Goal: Communication & Community: Ask a question

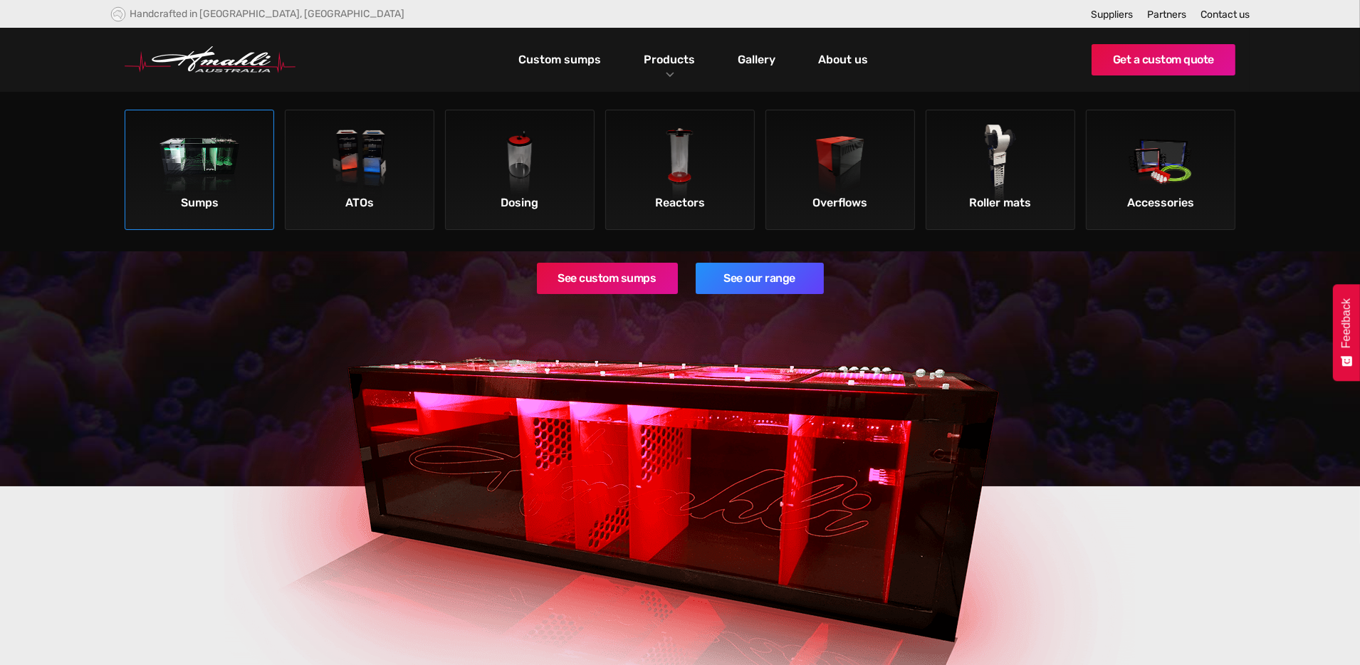
click at [207, 183] on img at bounding box center [199, 165] width 80 height 80
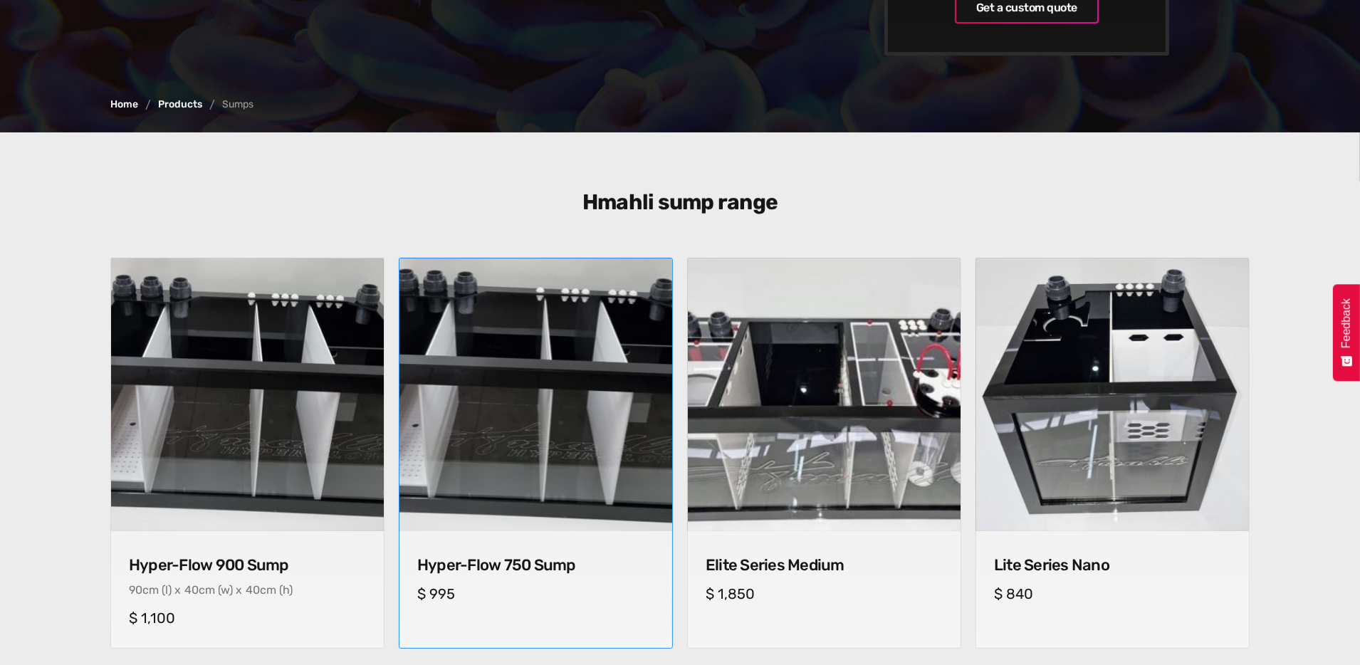
scroll to position [356, 0]
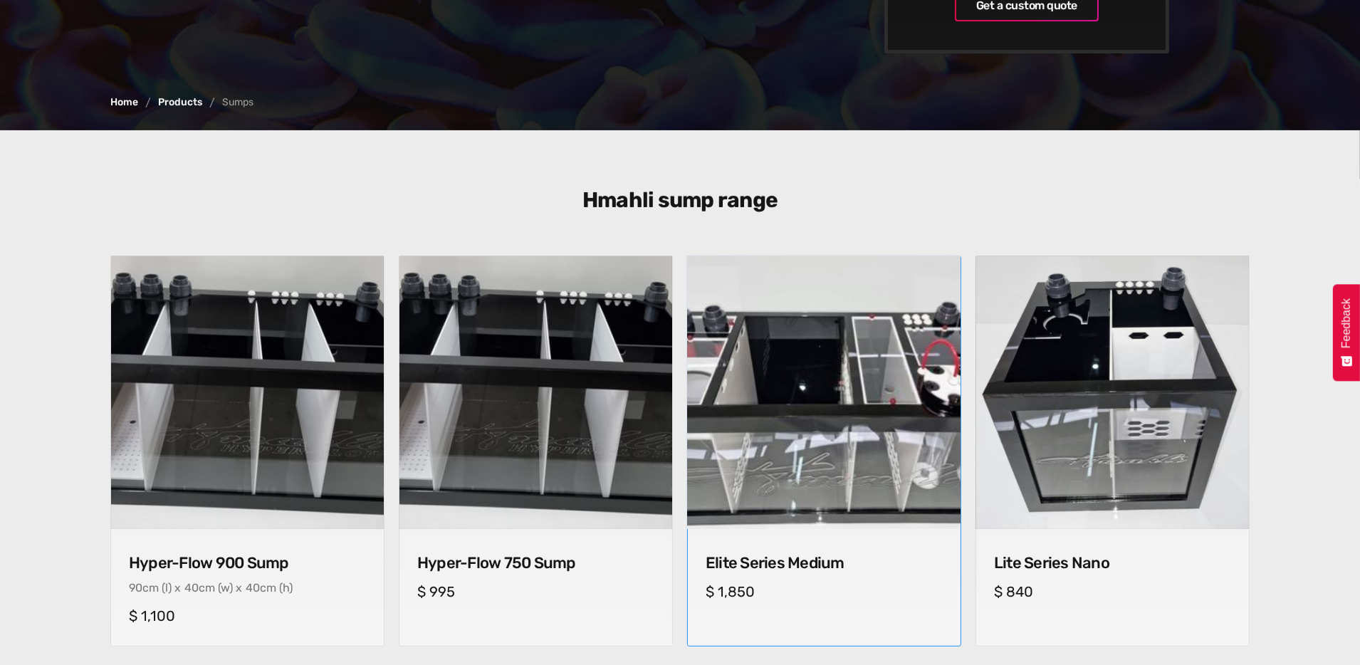
click at [823, 449] on img at bounding box center [824, 393] width 286 height 286
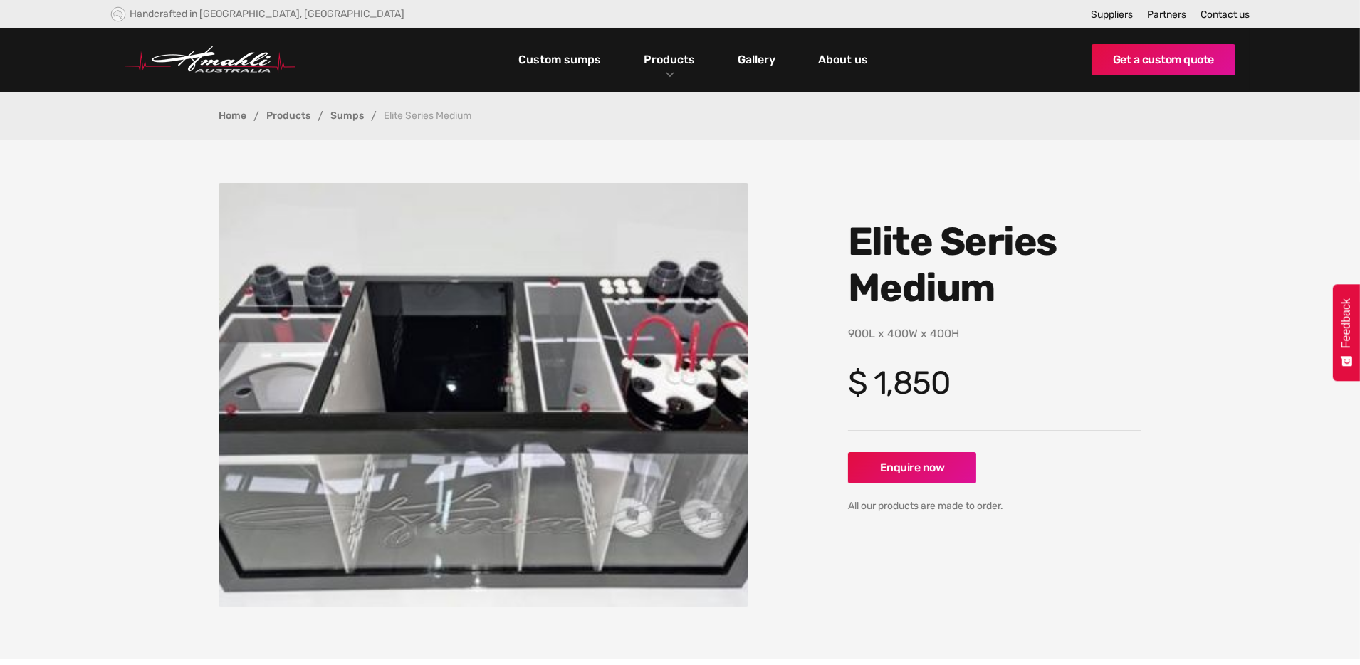
click at [350, 115] on link "Sumps" at bounding box center [346, 116] width 33 height 10
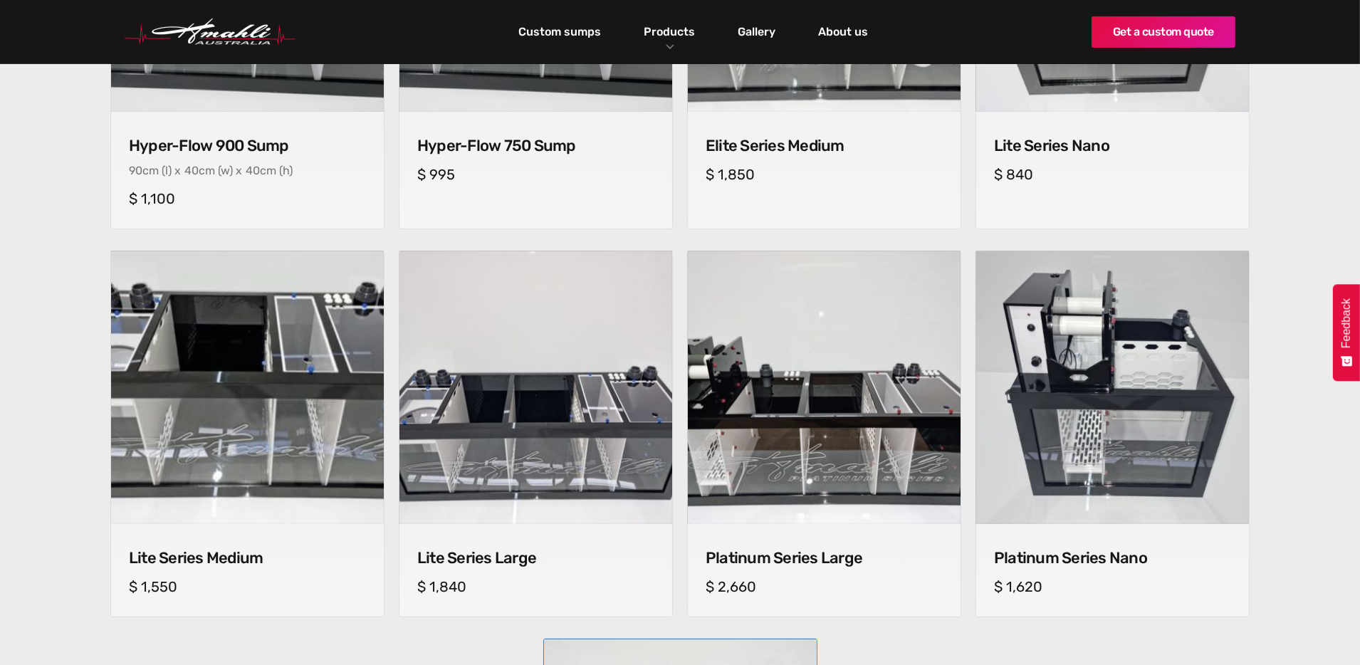
scroll to position [712, 0]
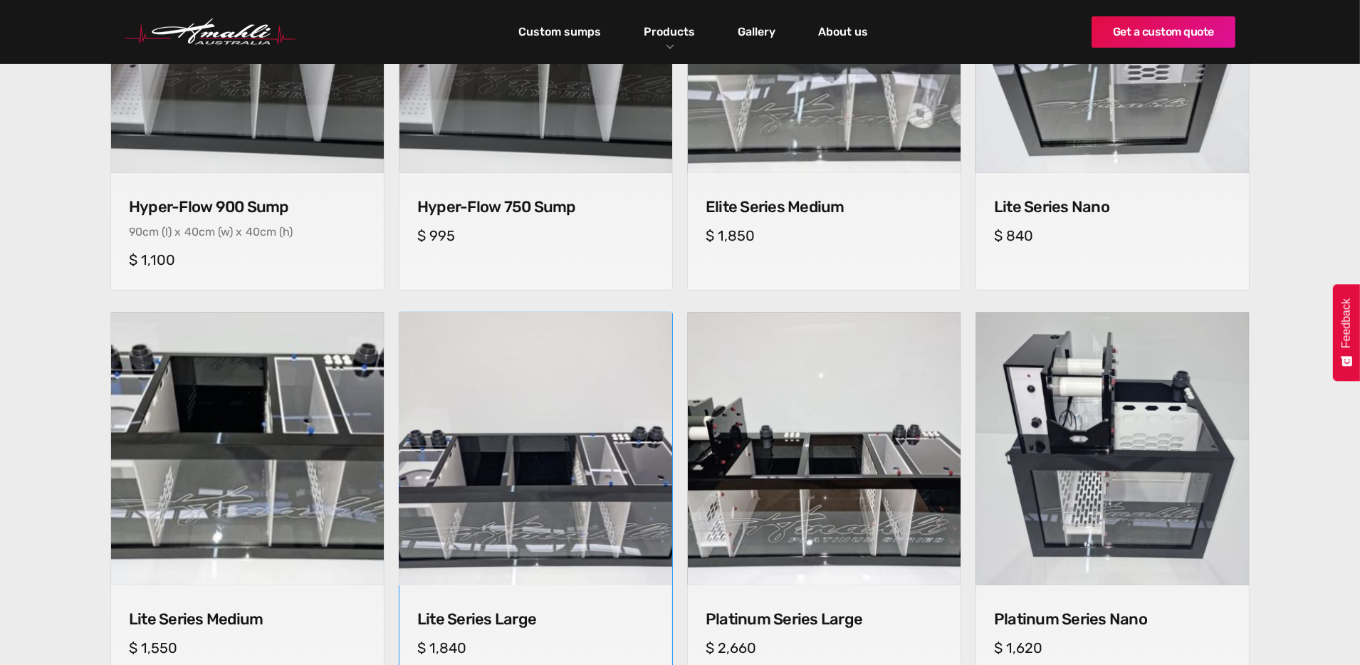
click at [540, 483] on img at bounding box center [535, 449] width 286 height 286
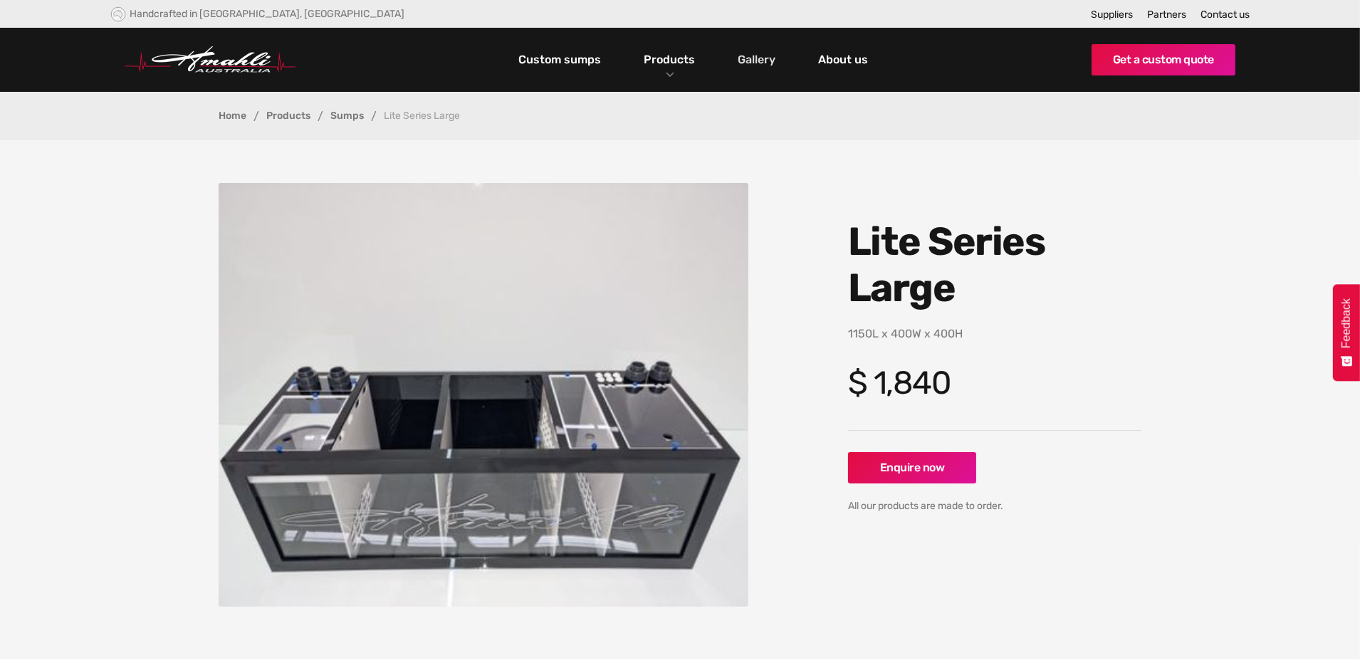
click at [763, 60] on link "Gallery" at bounding box center [757, 60] width 45 height 24
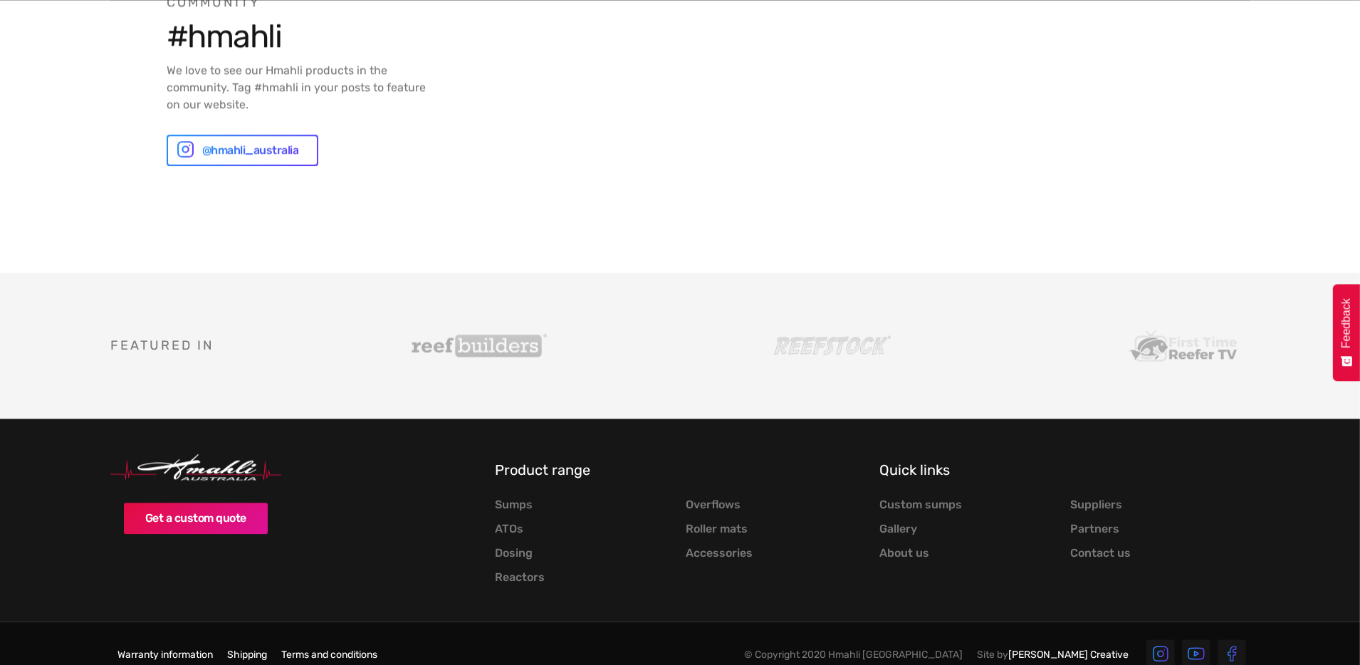
scroll to position [4951, 0]
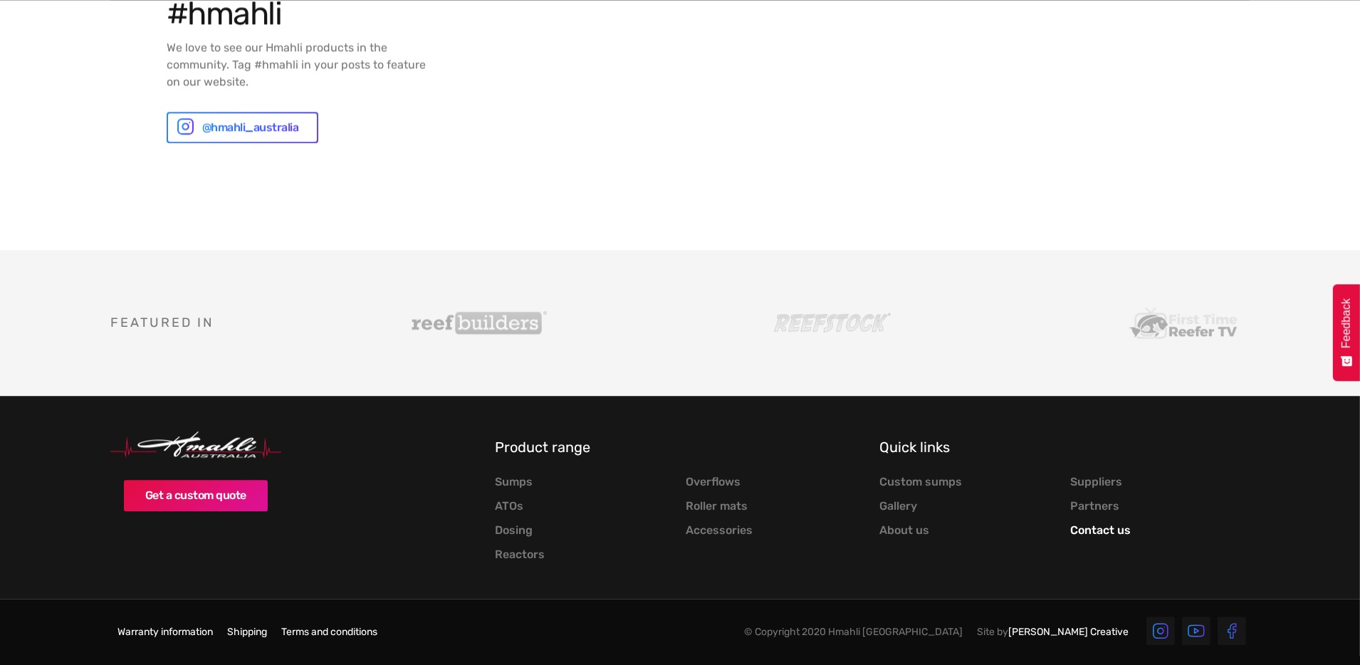
click at [1100, 530] on link "Contact us" at bounding box center [1100, 530] width 61 height 14
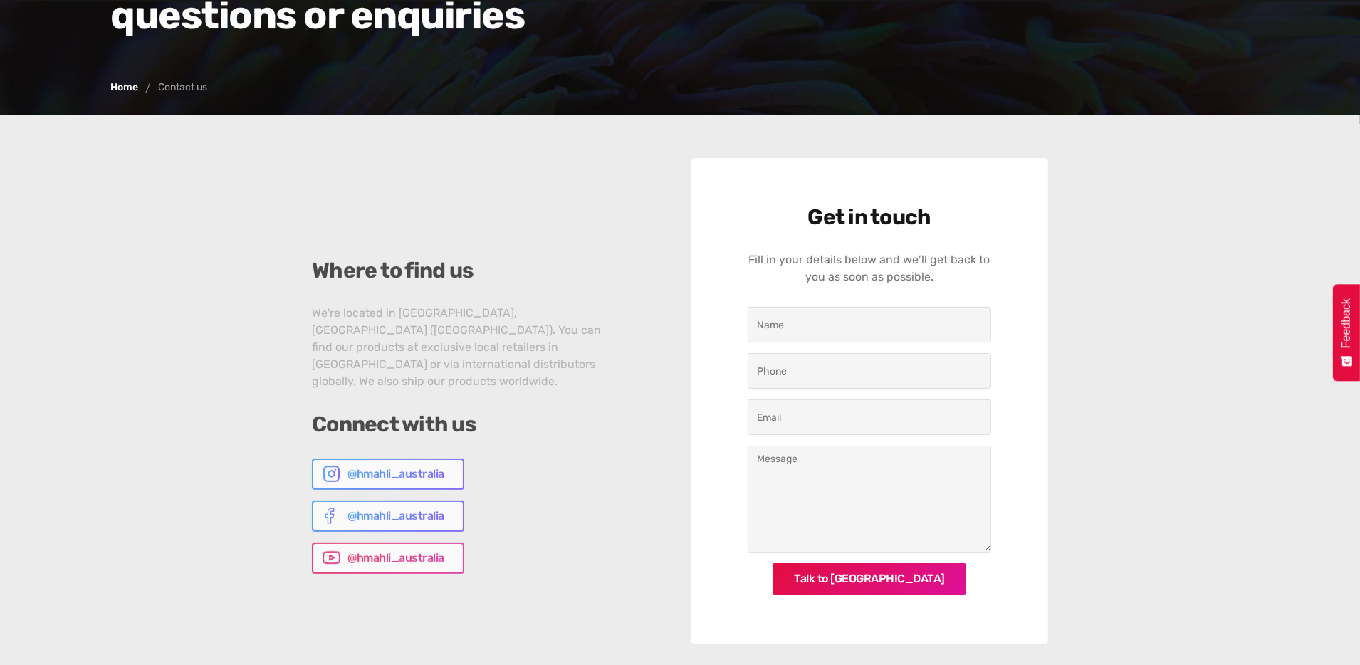
scroll to position [285, 0]
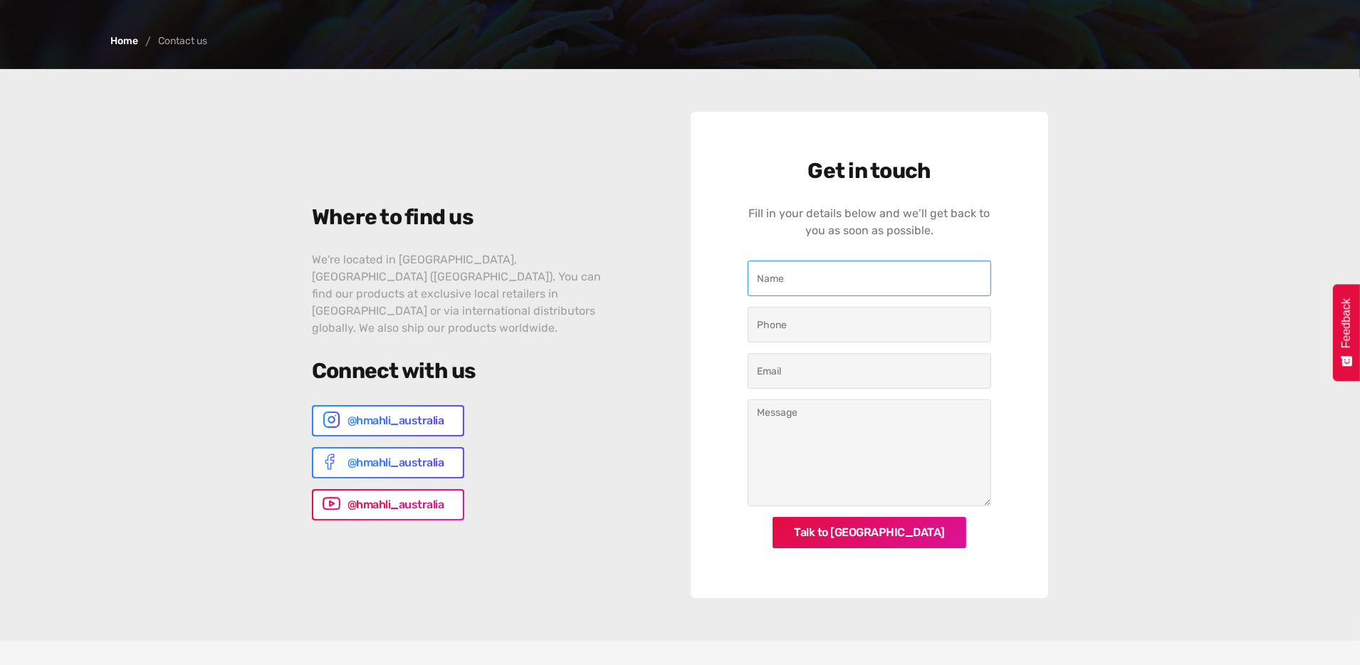
click at [795, 285] on input "Contact Us" at bounding box center [868, 279] width 243 height 36
type input "d"
type input "Brian Whitehead"
click at [804, 321] on input "Contact Us" at bounding box center [868, 325] width 243 height 36
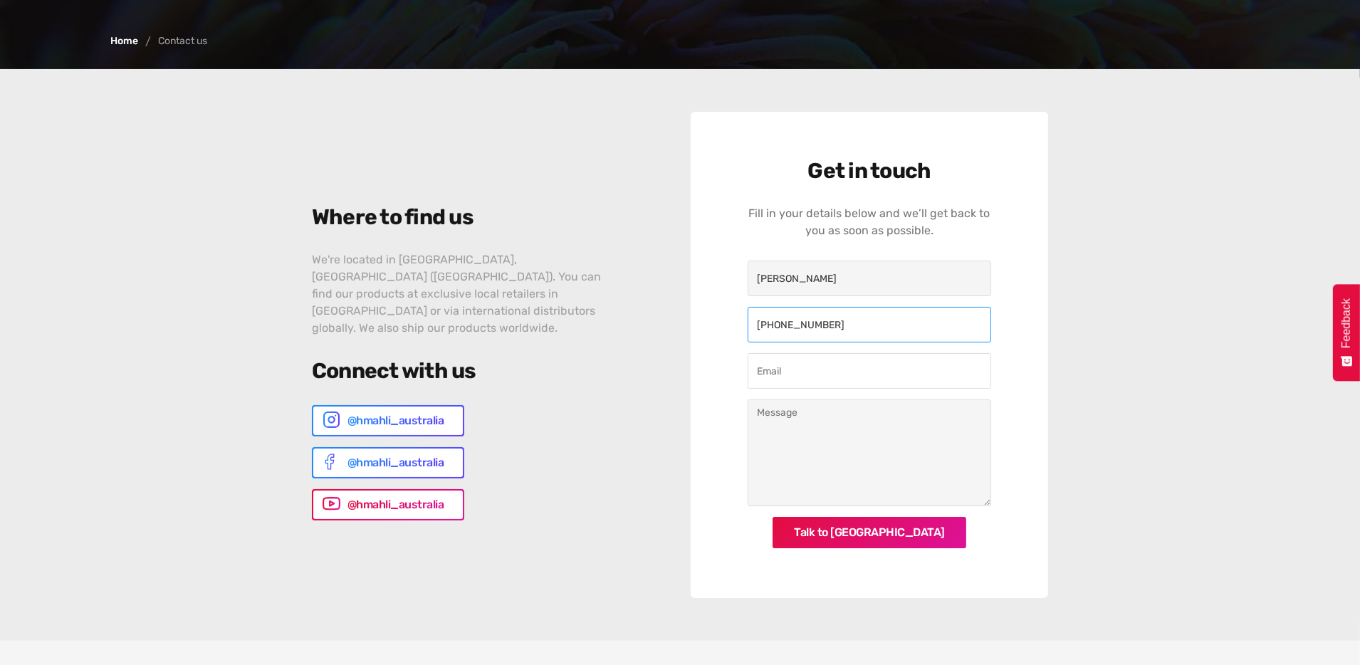
type input "262-914-1902"
click at [805, 372] on input "Contact Us" at bounding box center [868, 371] width 243 height 36
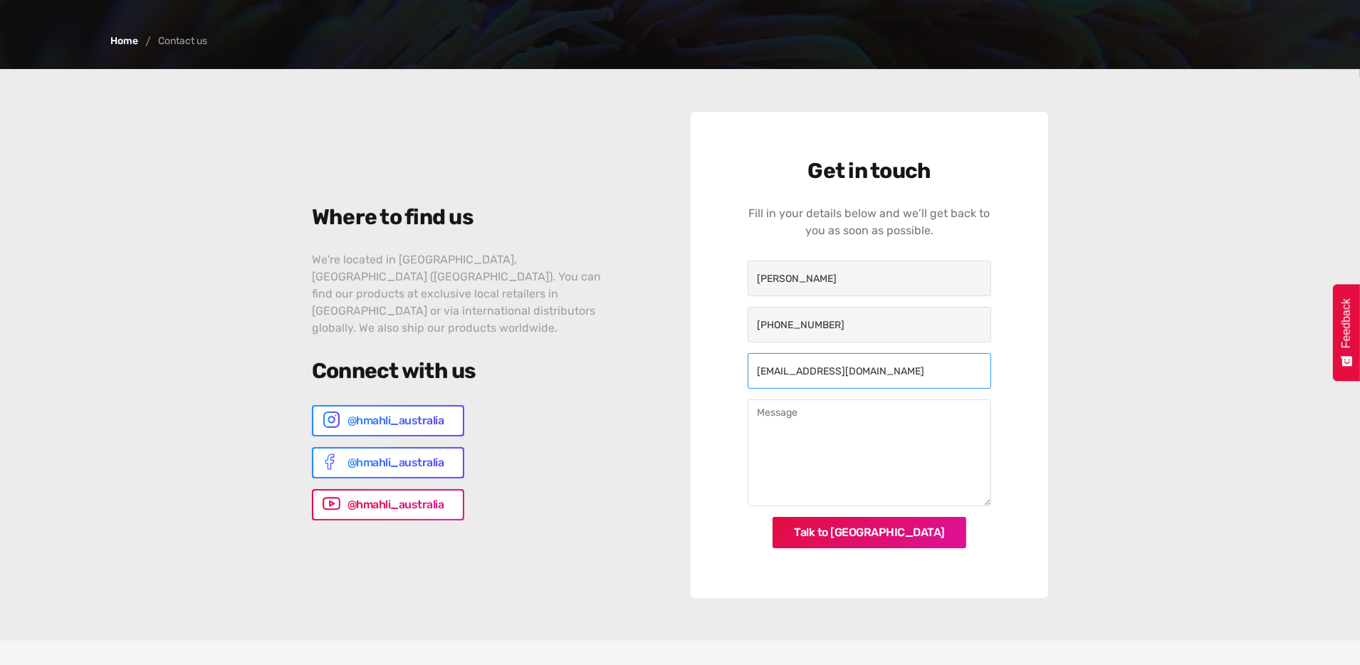
type input "bwhitehead937@yahoo.com"
click at [770, 436] on textarea "Contact Us" at bounding box center [868, 452] width 243 height 107
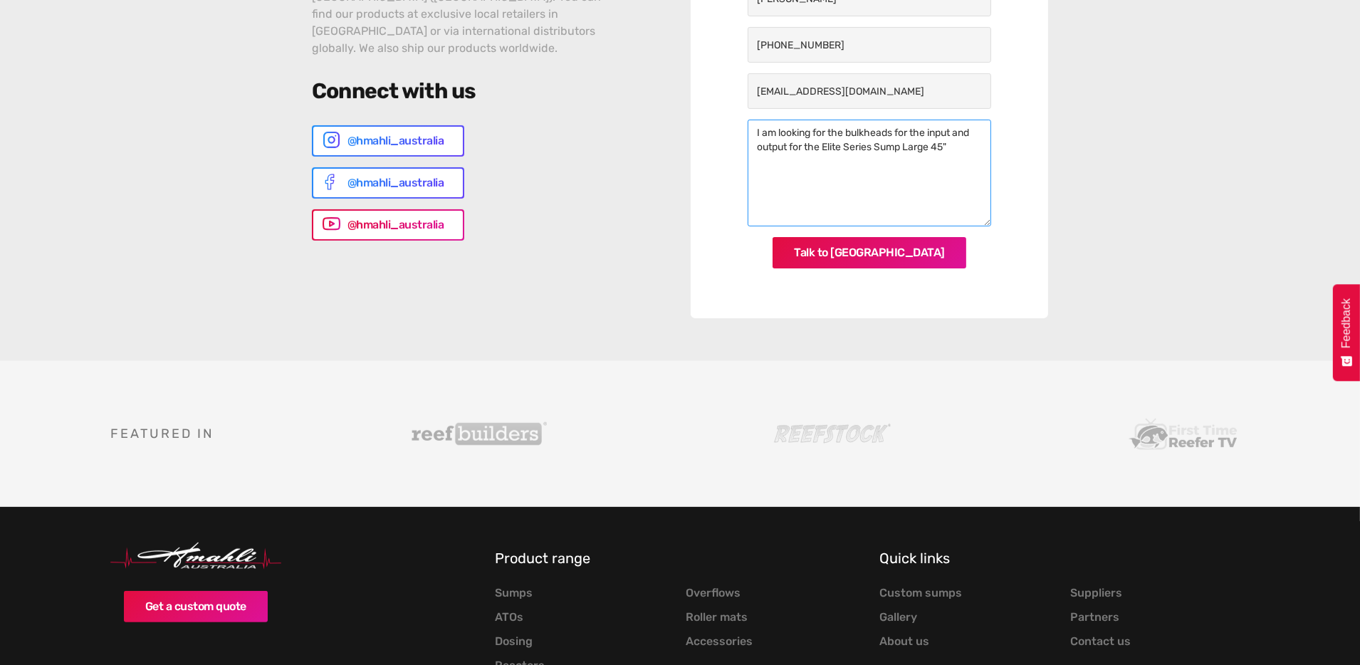
scroll to position [569, 0]
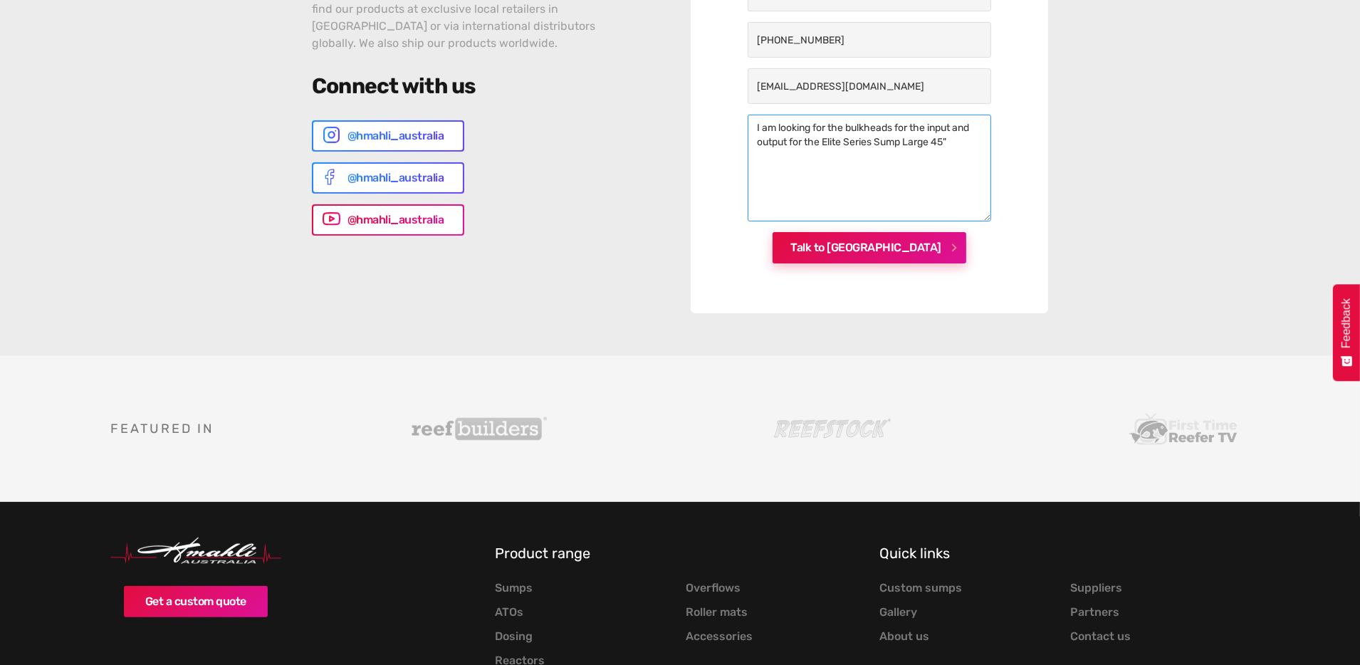
type textarea "I am looking for the bulkheads for the input and output for the Elite Series Su…"
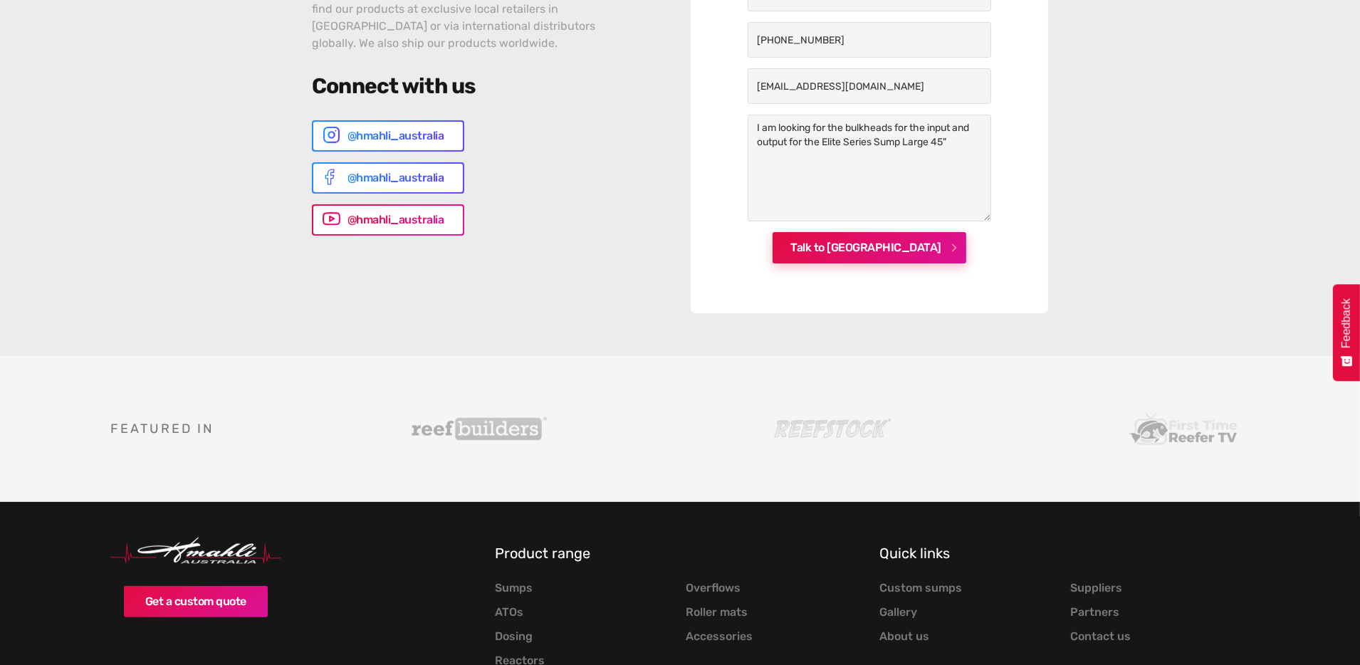
click at [890, 254] on input "Talk to us" at bounding box center [869, 247] width 194 height 31
type input "Please wait..."
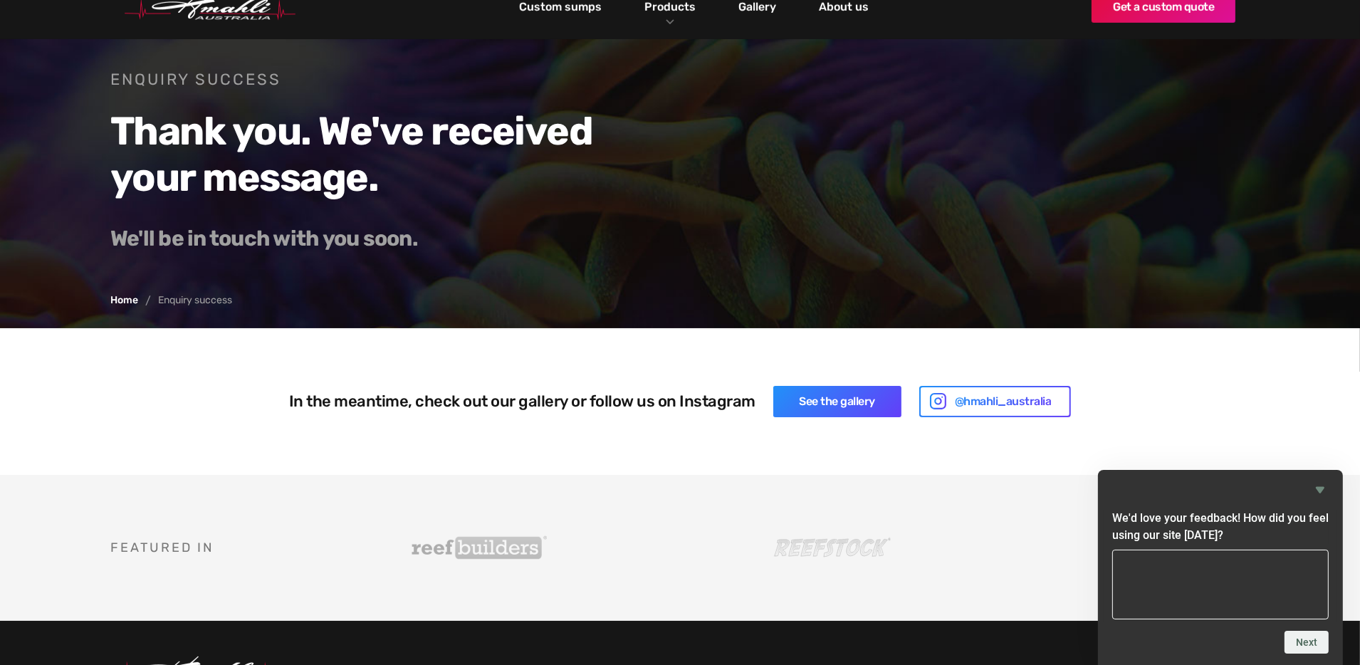
scroll to position [71, 0]
